Goal: Information Seeking & Learning: Learn about a topic

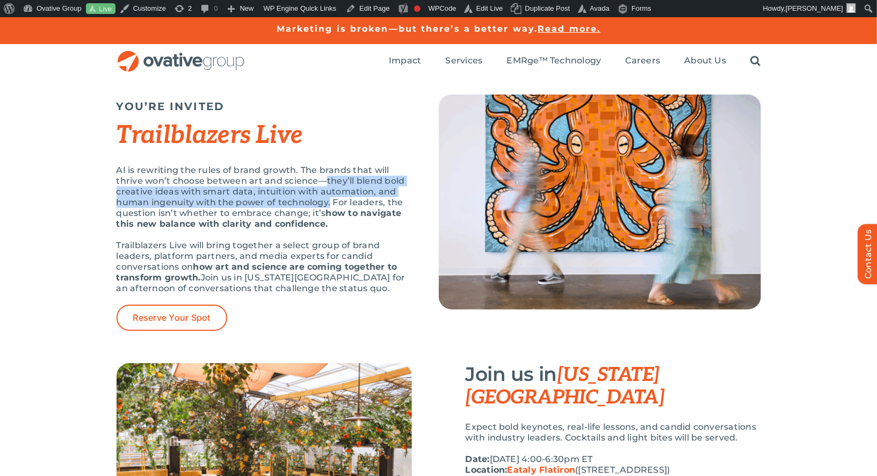
drag, startPoint x: 331, startPoint y: 202, endPoint x: 325, endPoint y: 183, distance: 20.4
click at [326, 183] on p "AI is rewriting the rules of brand growth. The brands that will thrive won’t ch…" at bounding box center [264, 197] width 295 height 64
copy p "they’ll blend bold creative ideas with smart data, intuition with automation, a…"
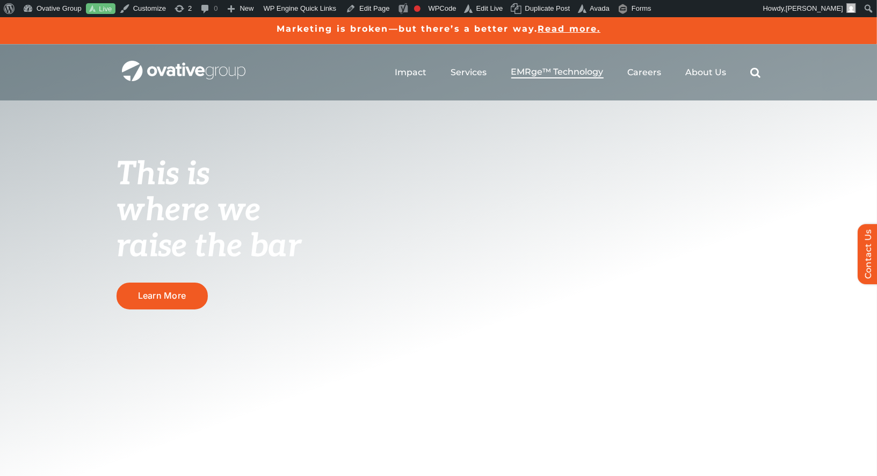
click at [554, 68] on span "EMRge™ Technology" at bounding box center [557, 72] width 92 height 11
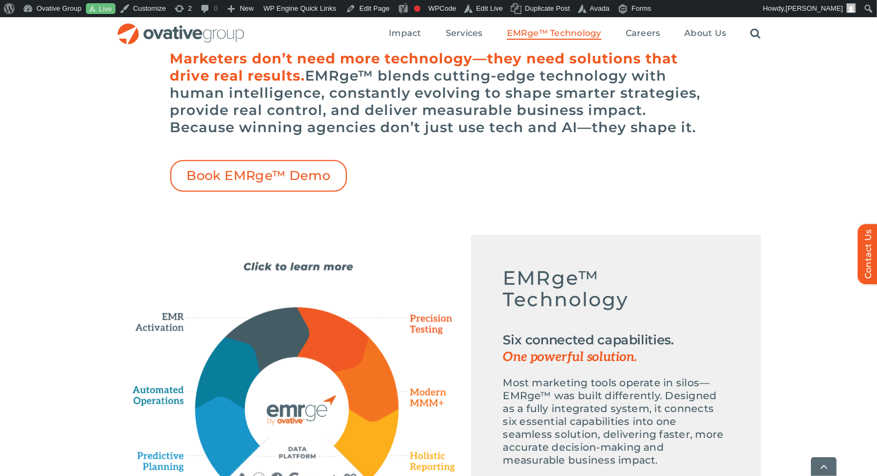
scroll to position [326, 0]
